Goal: Task Accomplishment & Management: Manage account settings

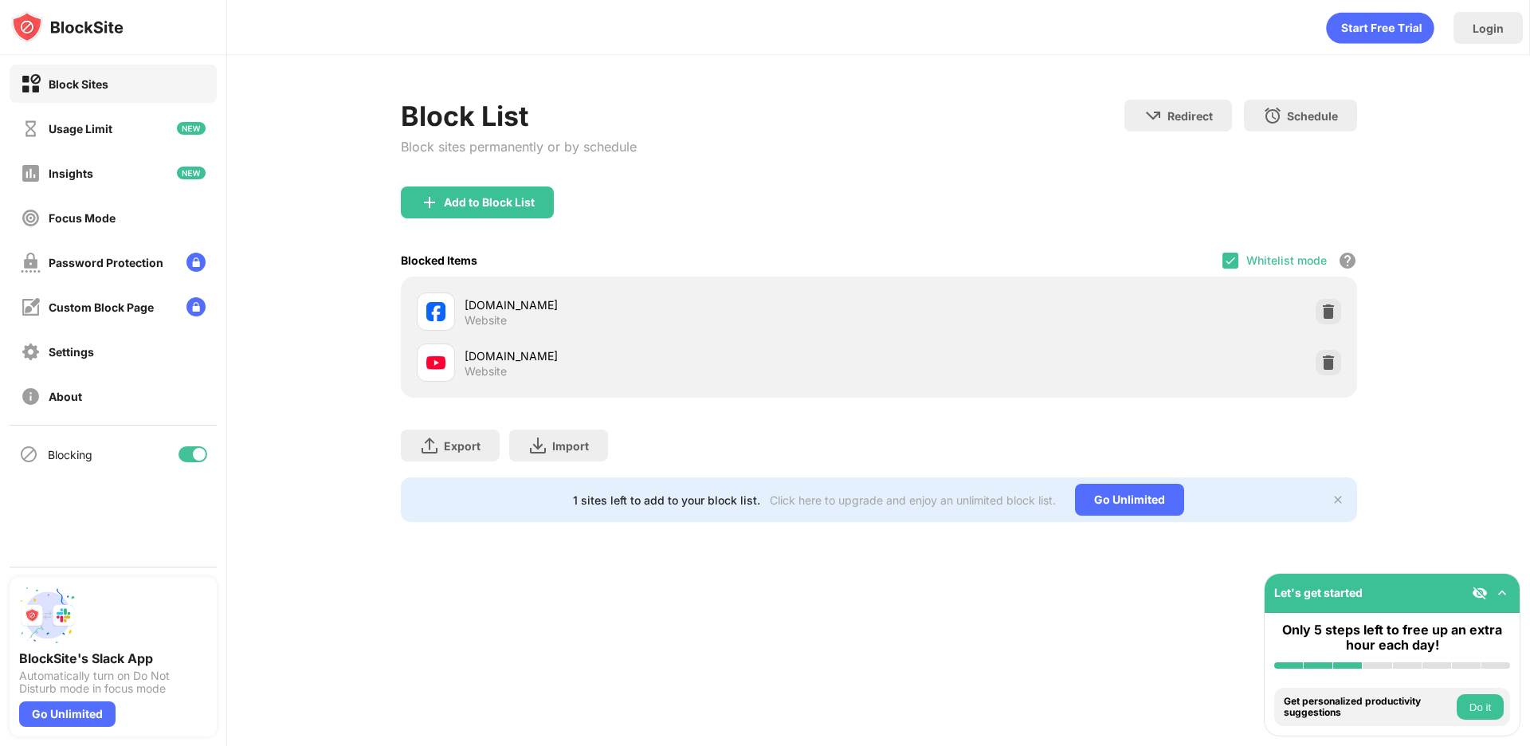
click at [992, 162] on div "Block List Block sites permanently or by schedule Redirect Choose a site to be …" at bounding box center [879, 143] width 956 height 87
click at [1228, 265] on img at bounding box center [1230, 260] width 13 height 13
click at [1003, 308] on div "[DOMAIN_NAME] Website" at bounding box center [878, 311] width 937 height 51
click at [1232, 259] on div at bounding box center [1230, 261] width 16 height 16
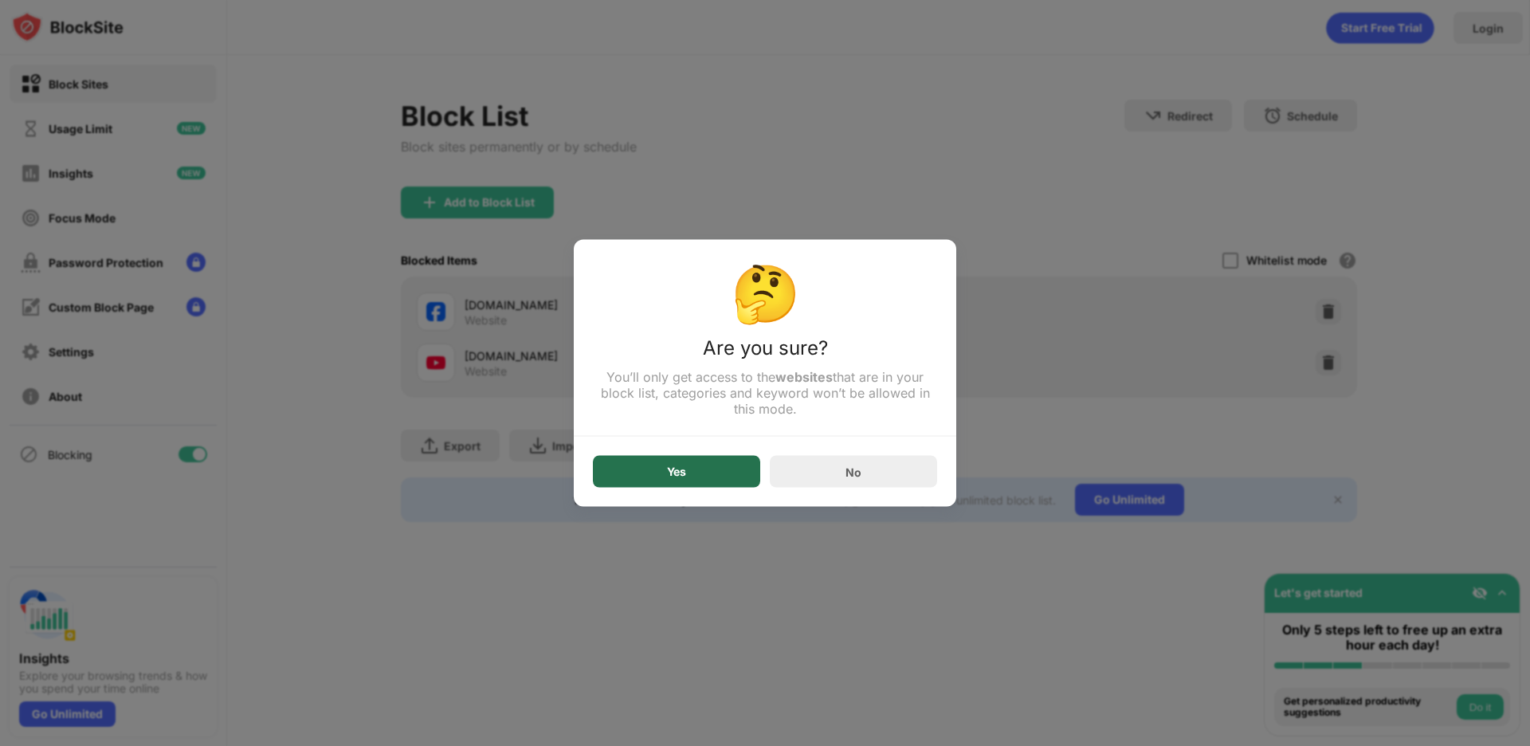
click at [690, 472] on div "Yes" at bounding box center [676, 472] width 167 height 32
